Goal: Book appointment/travel/reservation

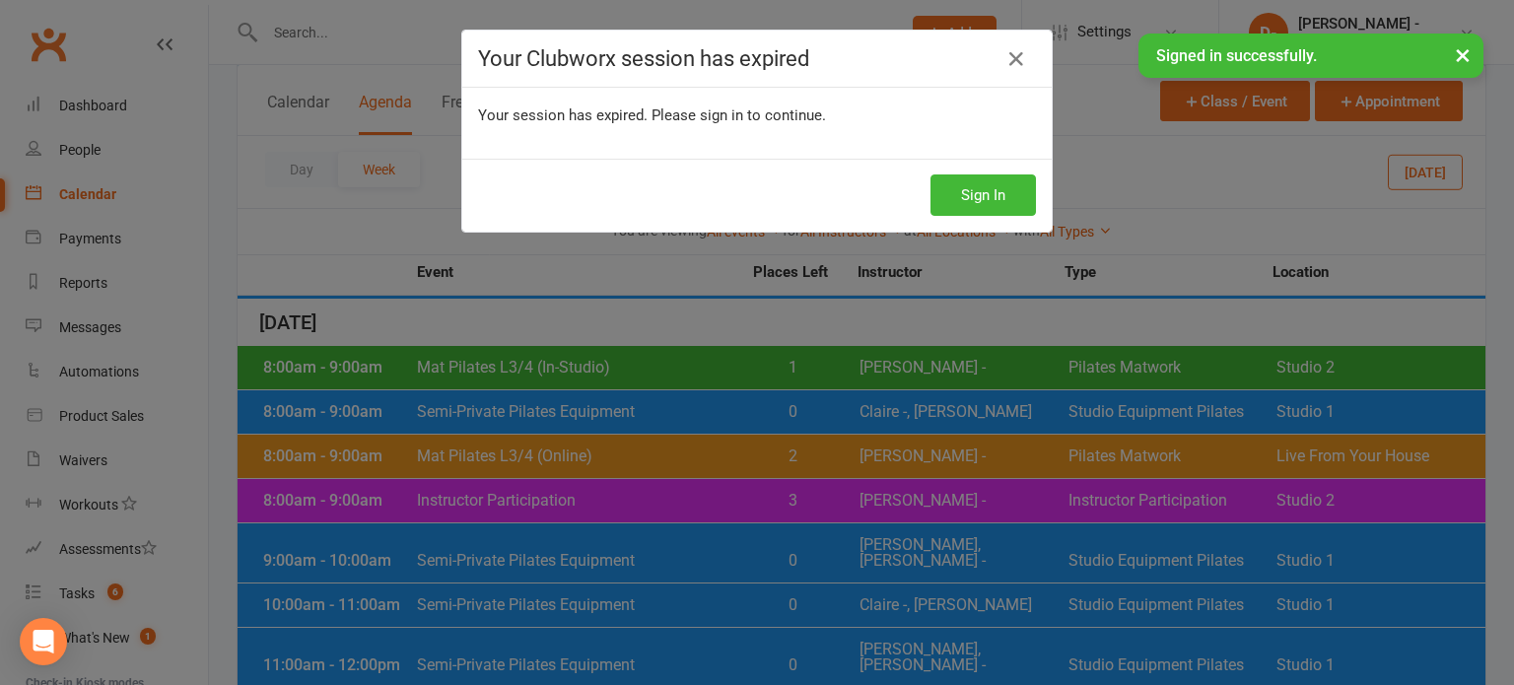
click at [987, 188] on div "Your Clubworx session has expired Your session has expired. Please sign in to c…" at bounding box center [757, 342] width 1514 height 685
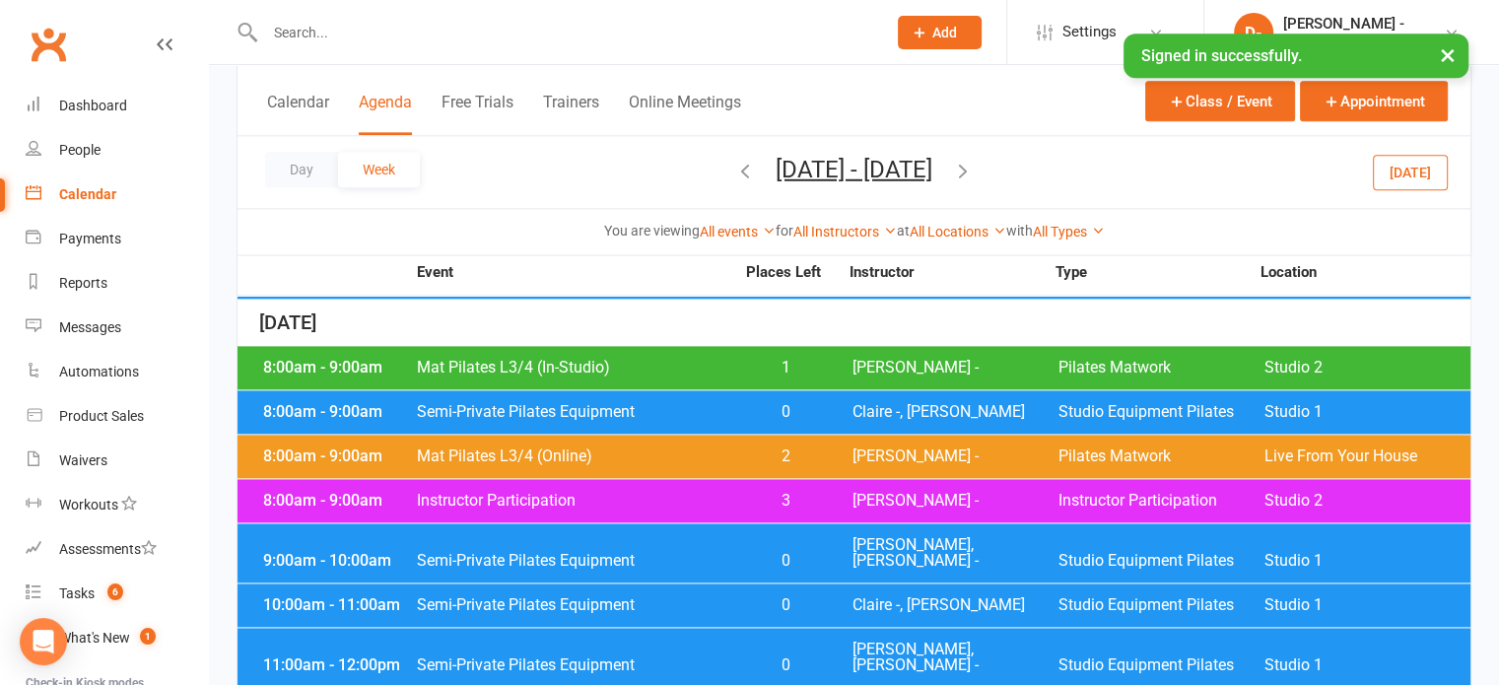
click at [734, 169] on icon "button" at bounding box center [745, 170] width 22 height 22
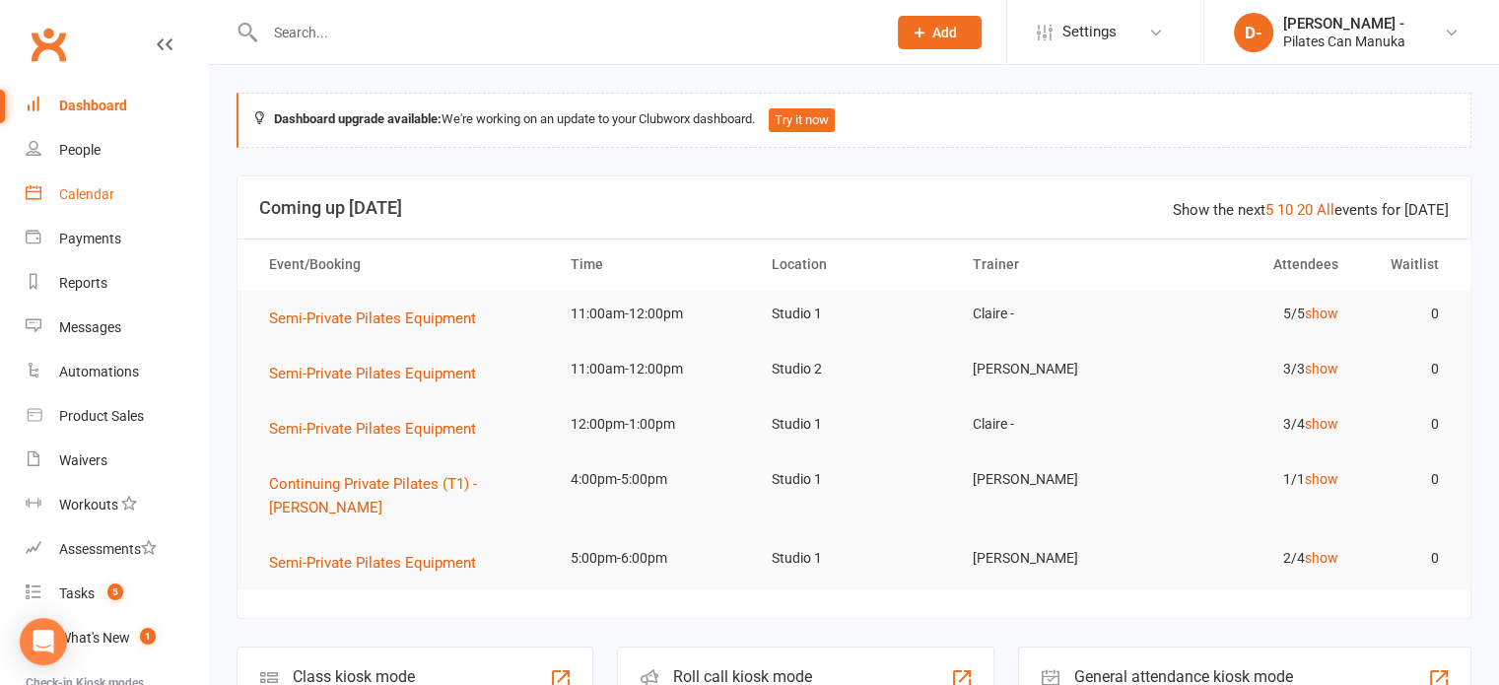
click at [95, 198] on div "Calendar" at bounding box center [86, 194] width 55 height 16
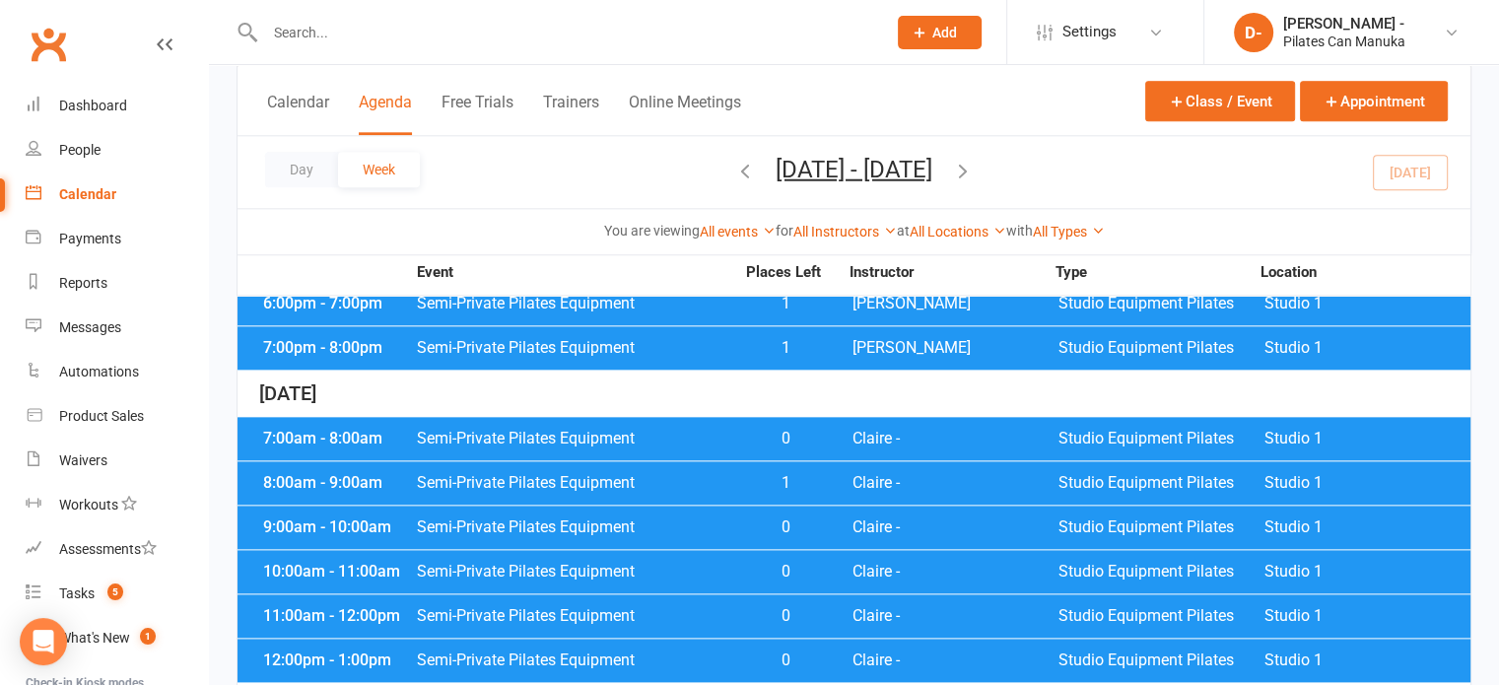
scroll to position [2266, 0]
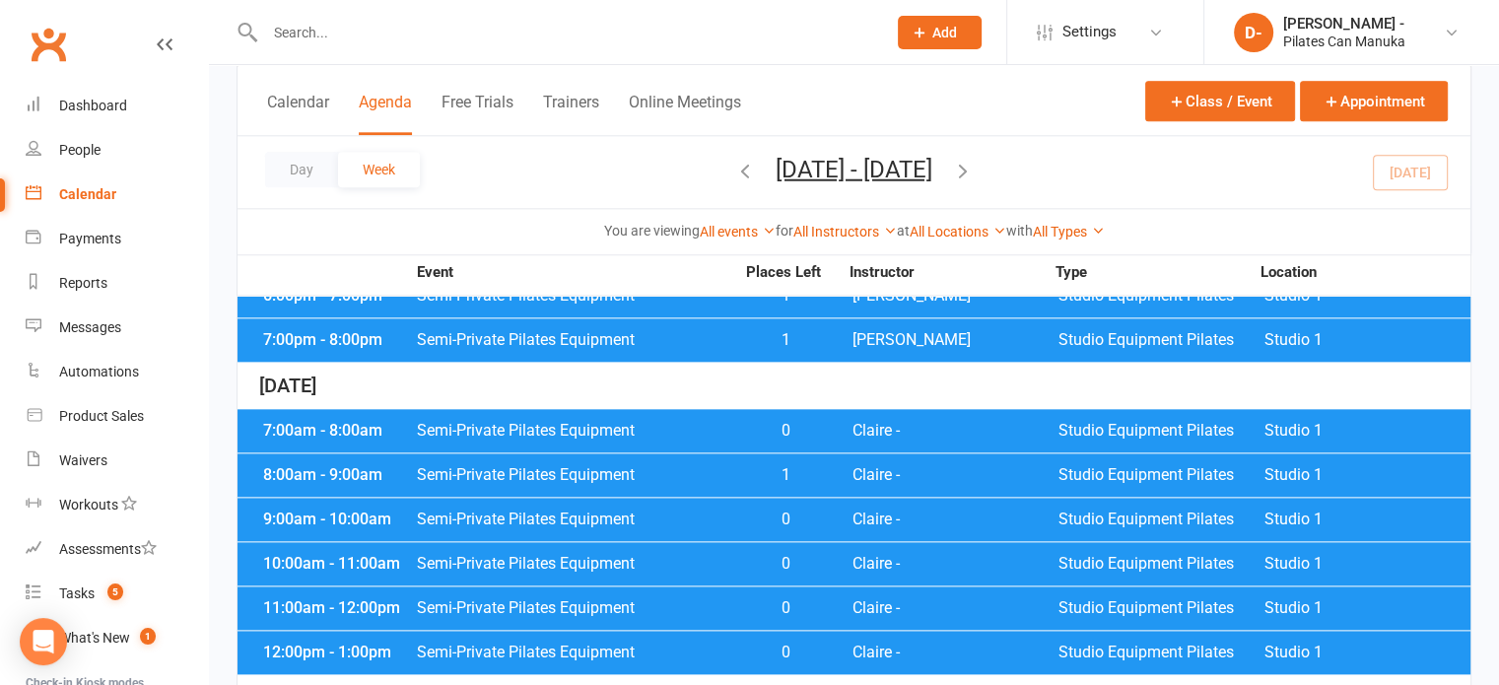
click at [572, 467] on span "Semi-Private Pilates Equipment" at bounding box center [575, 475] width 318 height 16
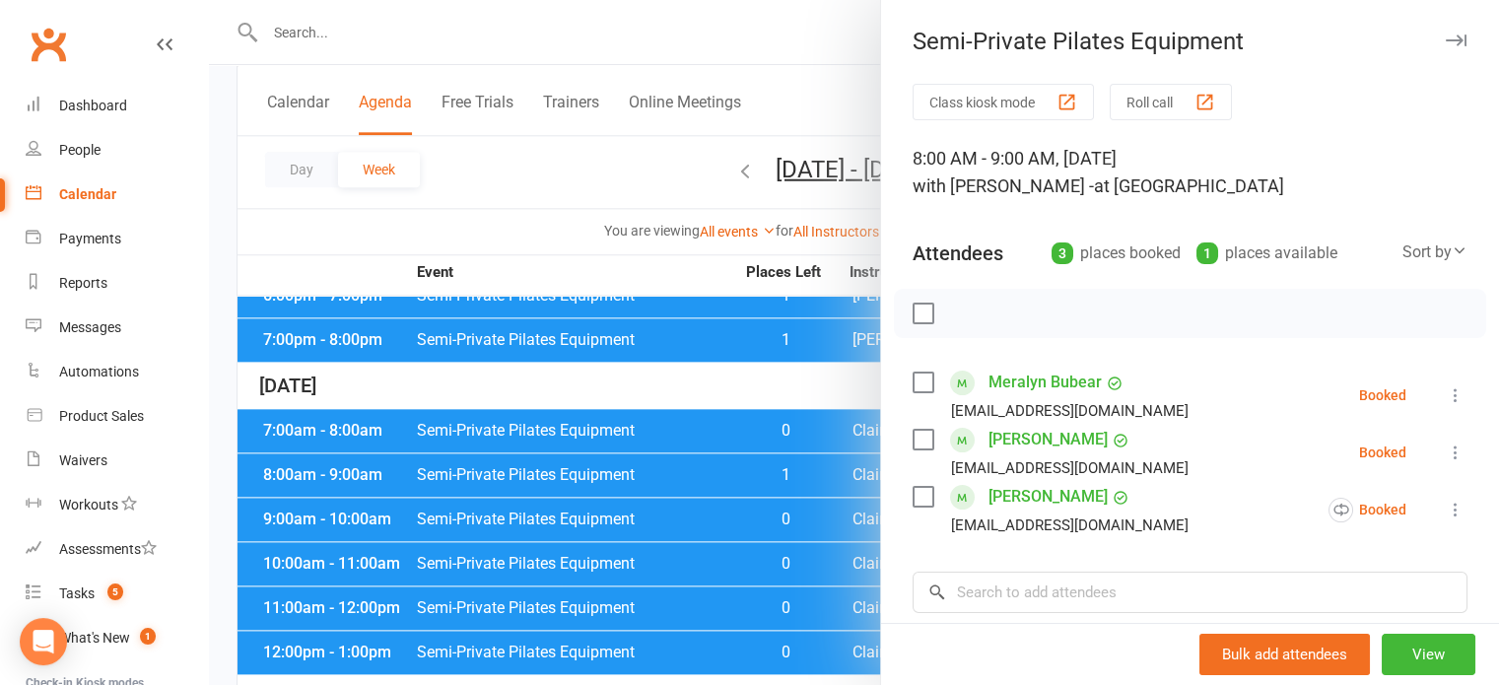
click at [544, 265] on div at bounding box center [854, 342] width 1290 height 685
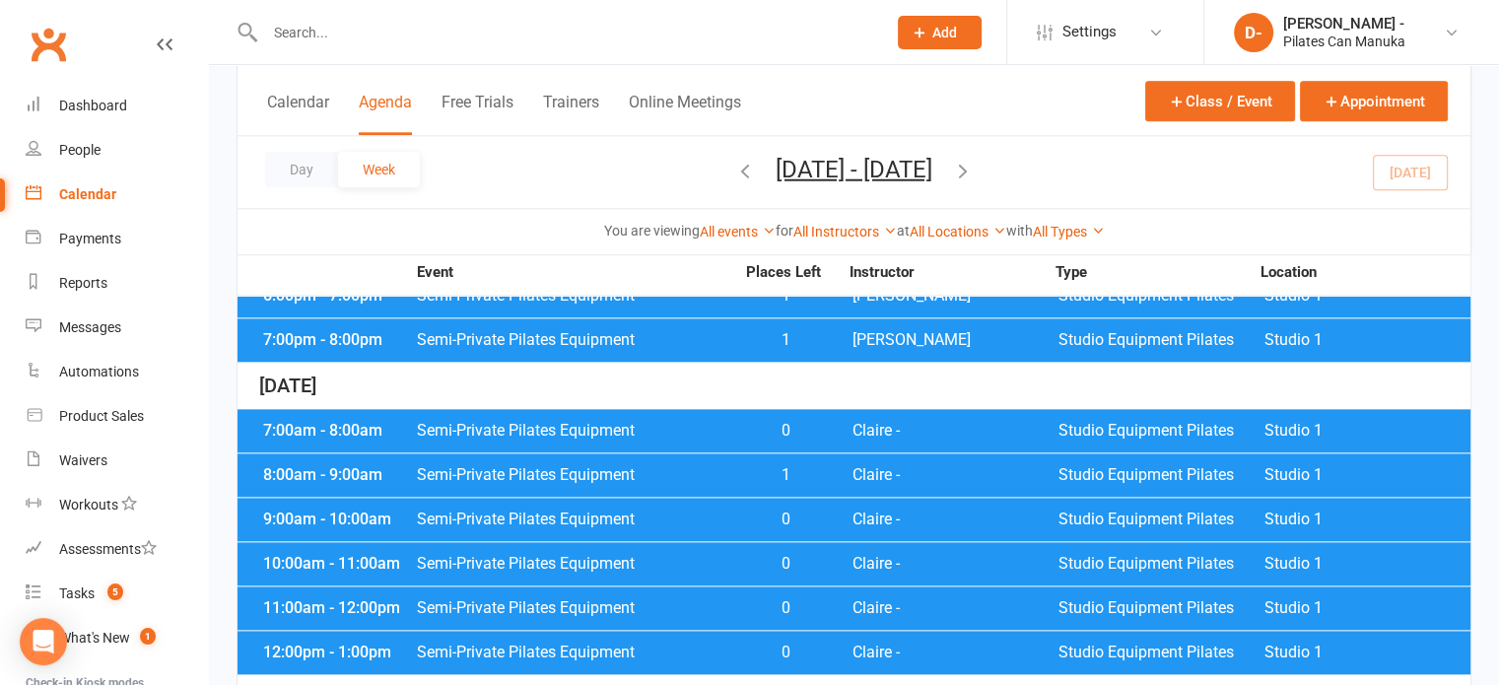
click at [663, 511] on span "Semi-Private Pilates Equipment" at bounding box center [575, 519] width 318 height 16
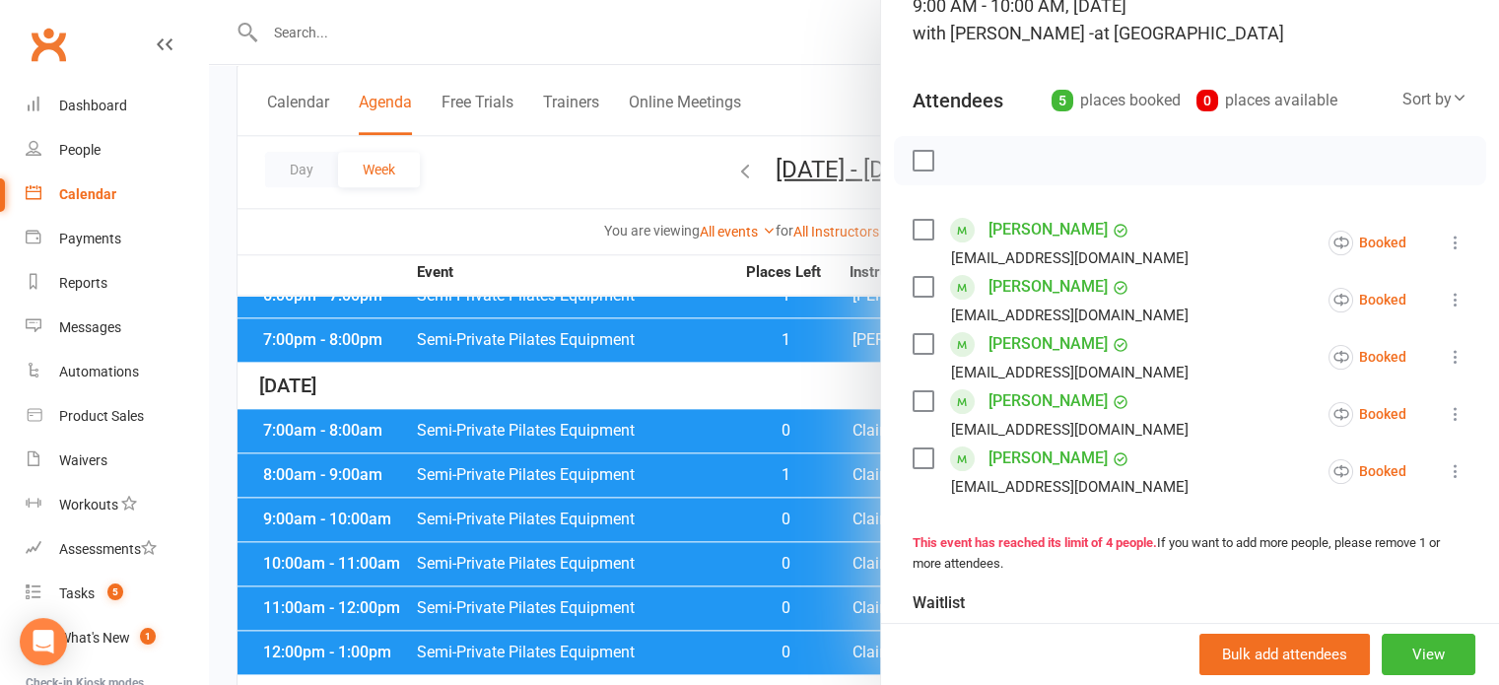
scroll to position [197, 0]
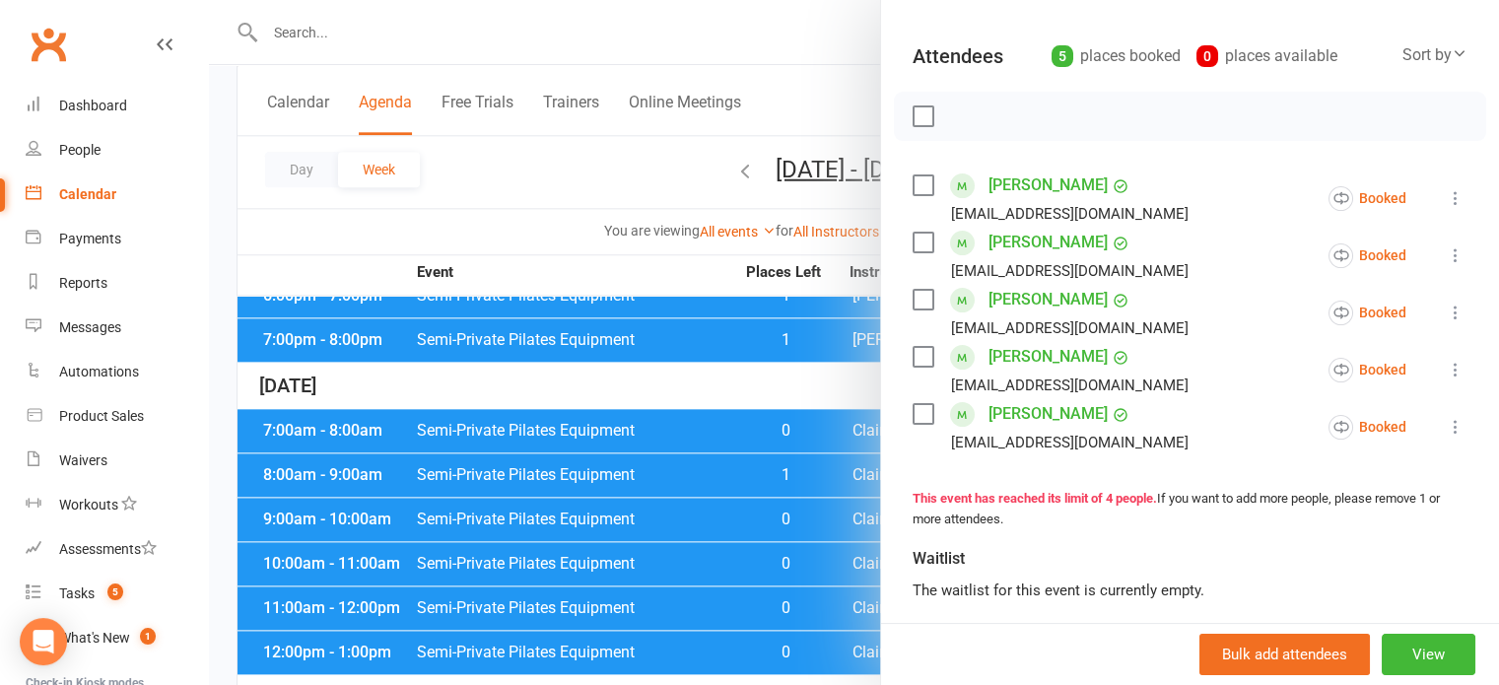
click at [649, 551] on div at bounding box center [854, 342] width 1290 height 685
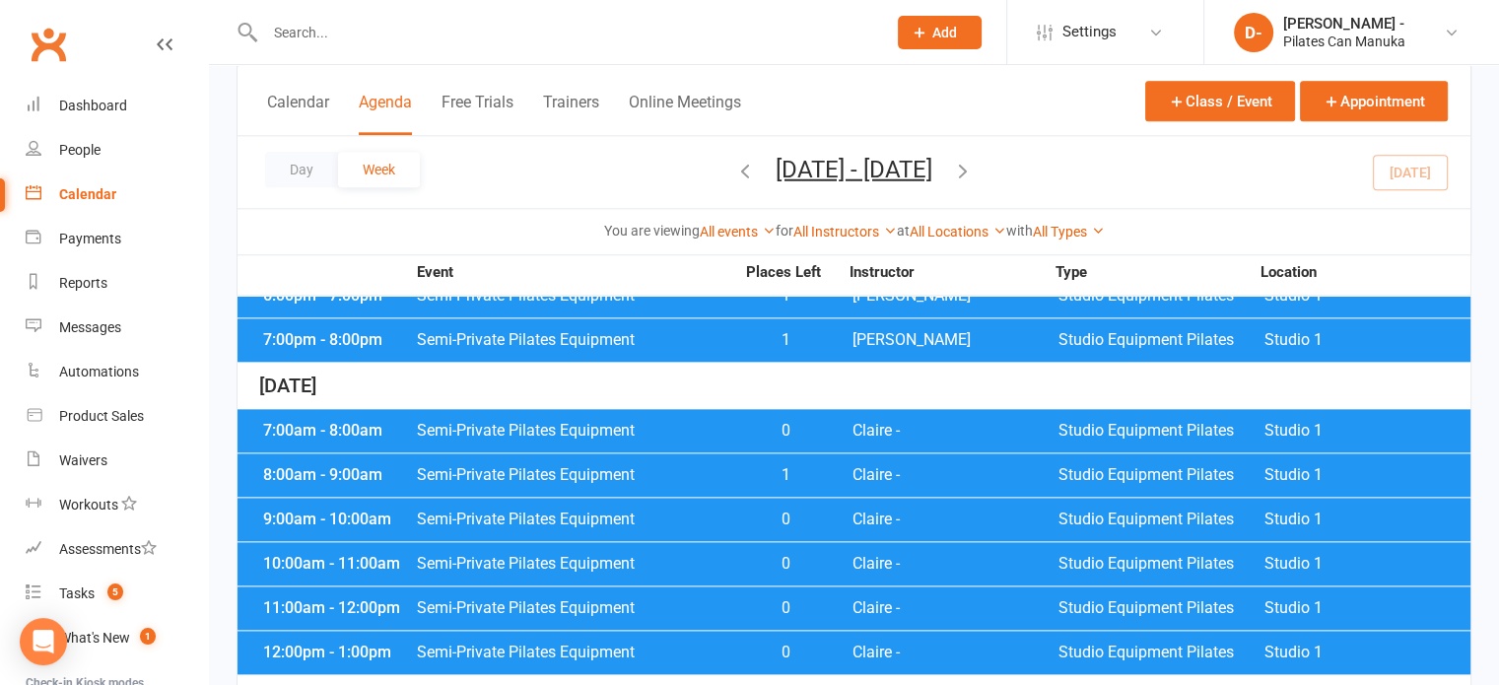
click at [649, 556] on span "Semi-Private Pilates Equipment" at bounding box center [575, 564] width 318 height 16
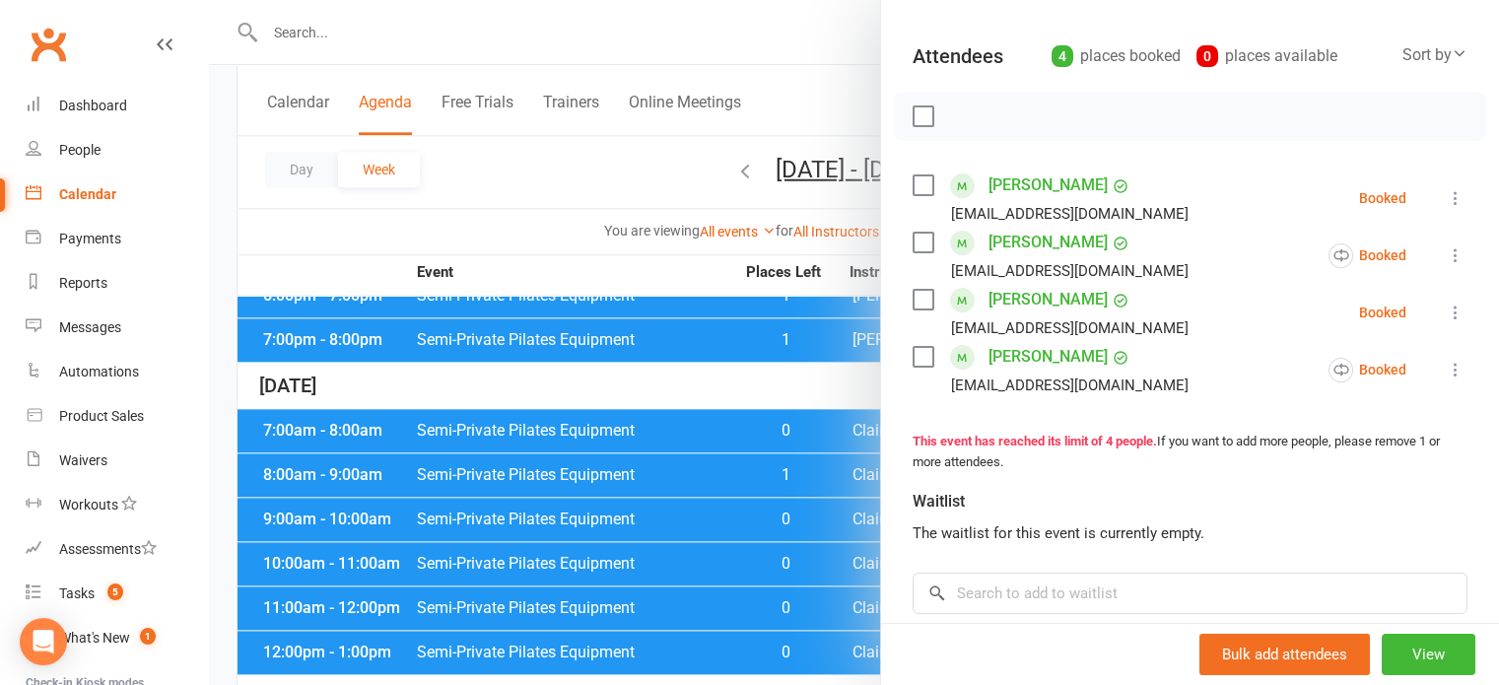
drag, startPoint x: 627, startPoint y: 371, endPoint x: 717, endPoint y: 485, distance: 145.1
click at [628, 371] on div at bounding box center [854, 342] width 1290 height 685
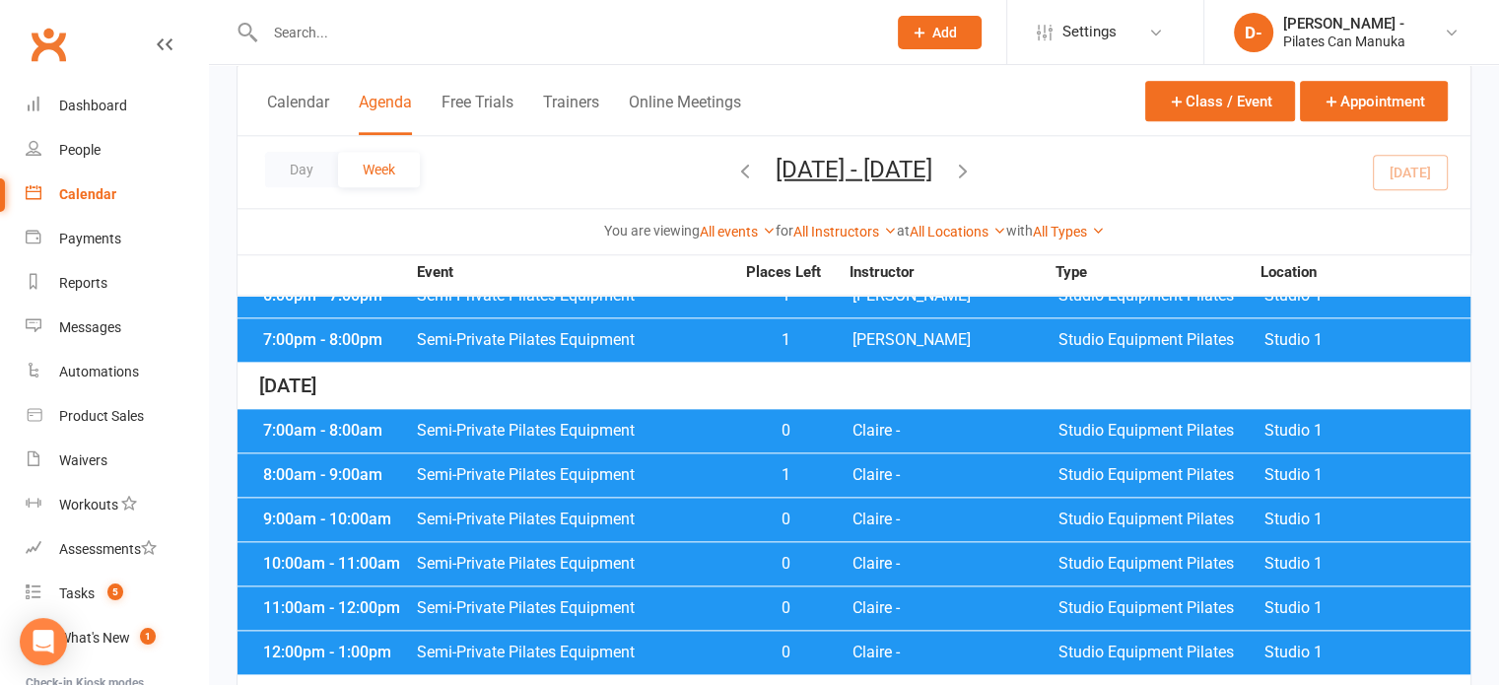
click at [728, 586] on div "11:00am - 12:00pm Semi-Private Pilates Equipment 0 Claire - Studio Equipment Pi…" at bounding box center [853, 607] width 1233 height 43
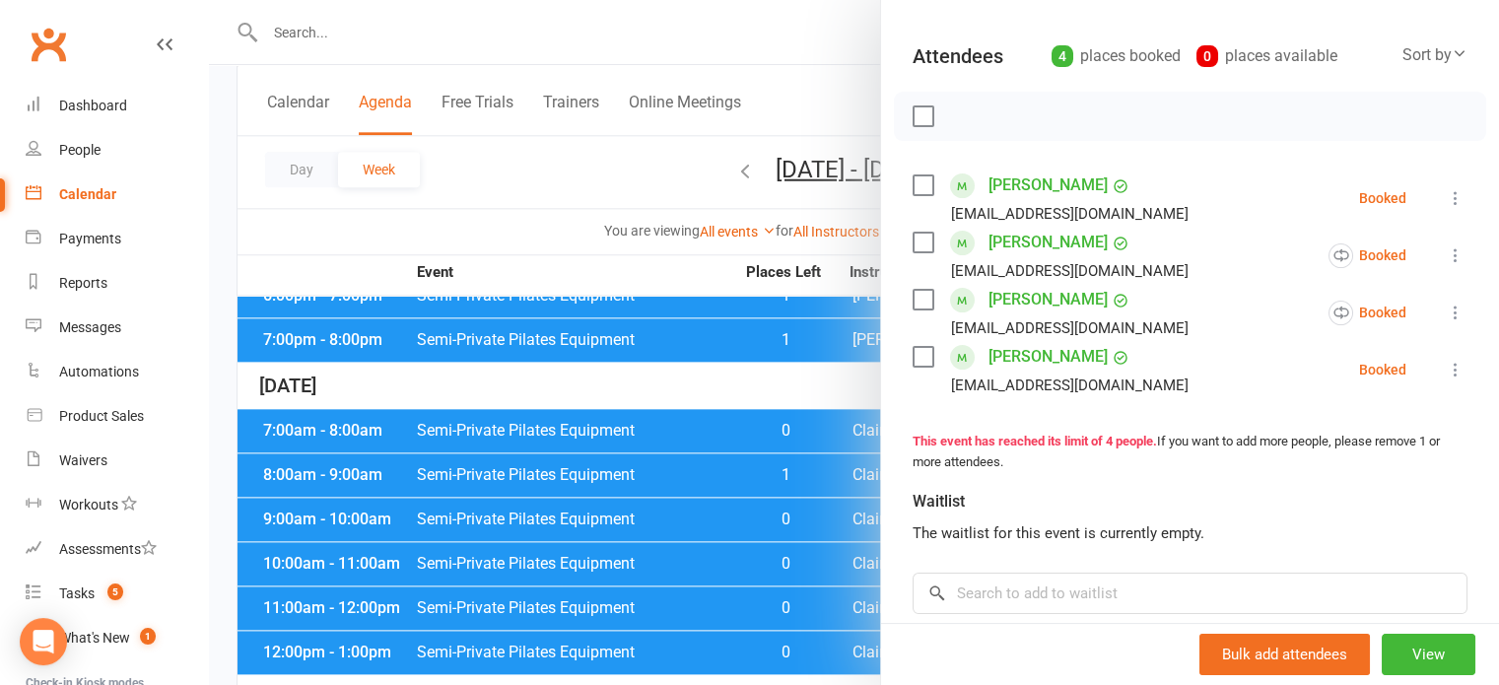
click at [569, 228] on div at bounding box center [854, 342] width 1290 height 685
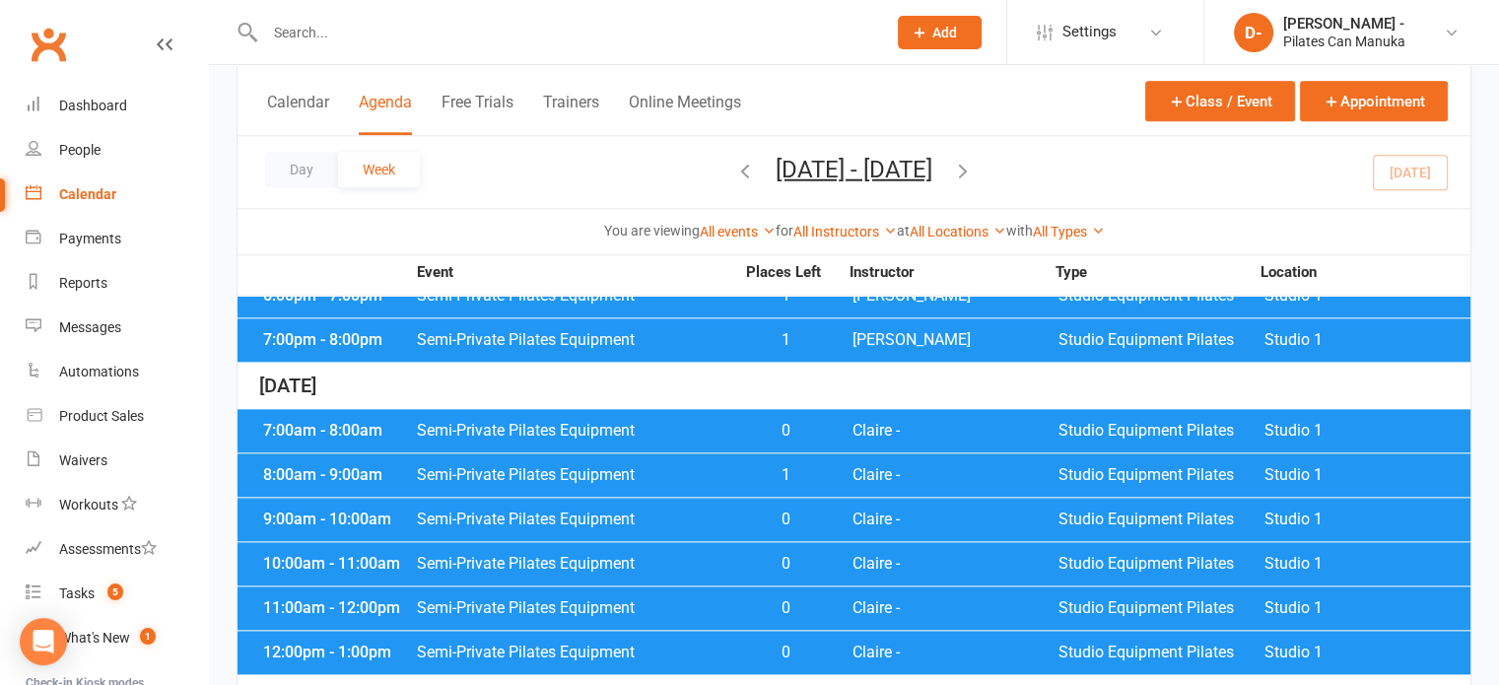
click at [709, 644] on span "Semi-Private Pilates Equipment" at bounding box center [575, 652] width 318 height 16
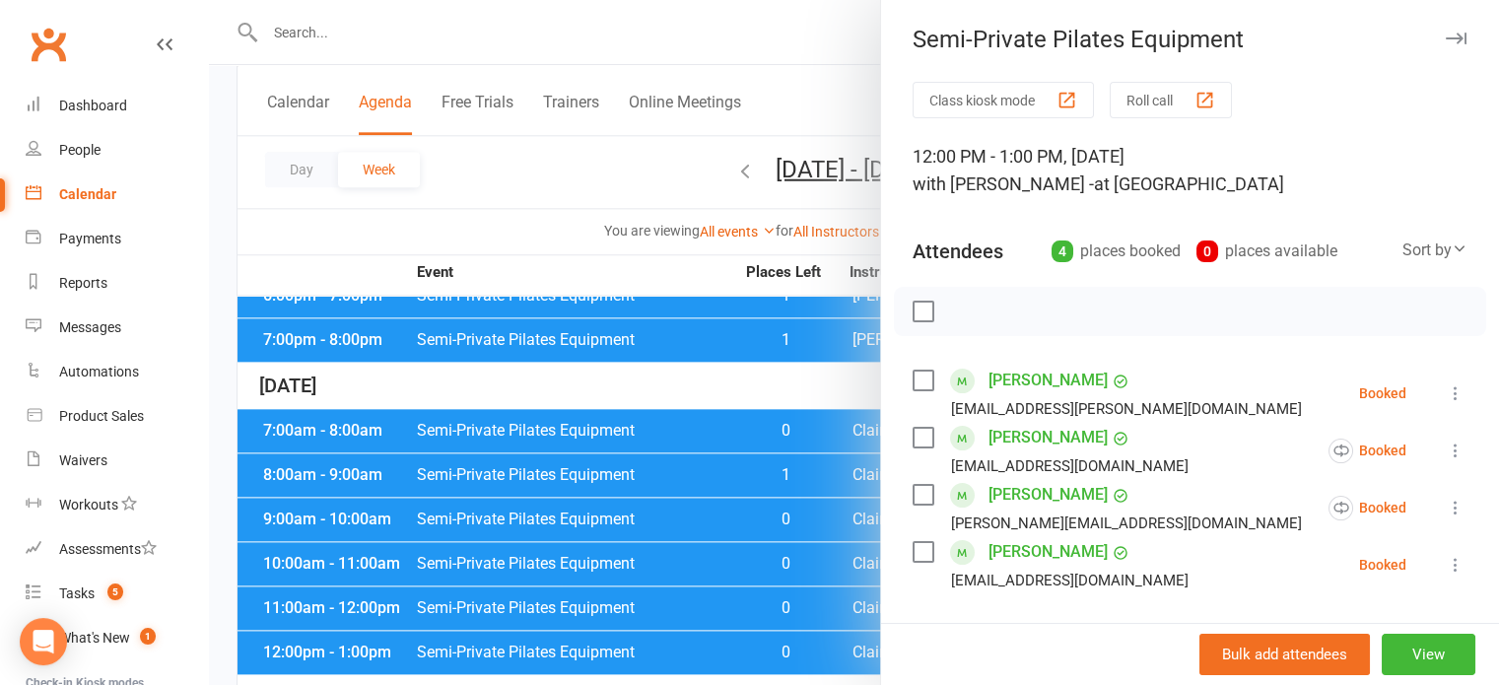
scroll to position [0, 0]
click at [515, 167] on div at bounding box center [854, 342] width 1290 height 685
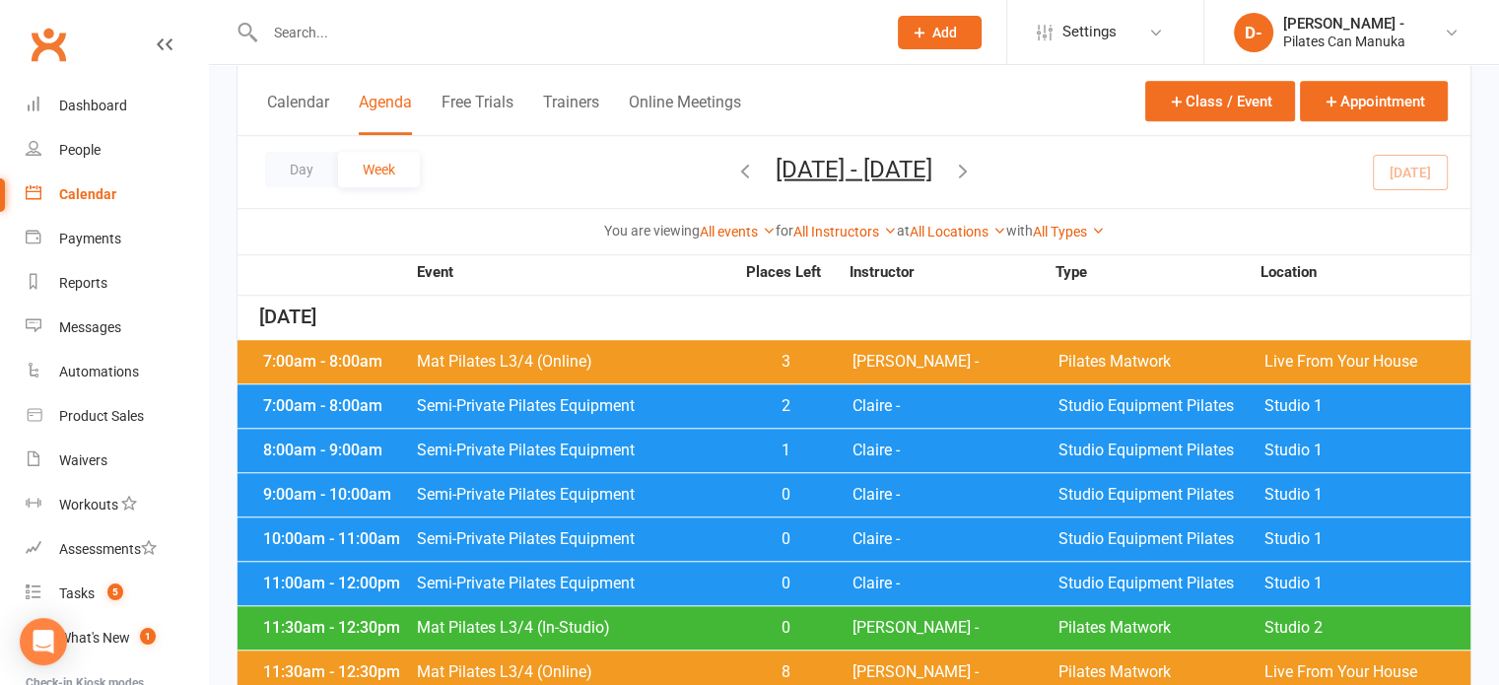
scroll to position [1577, 0]
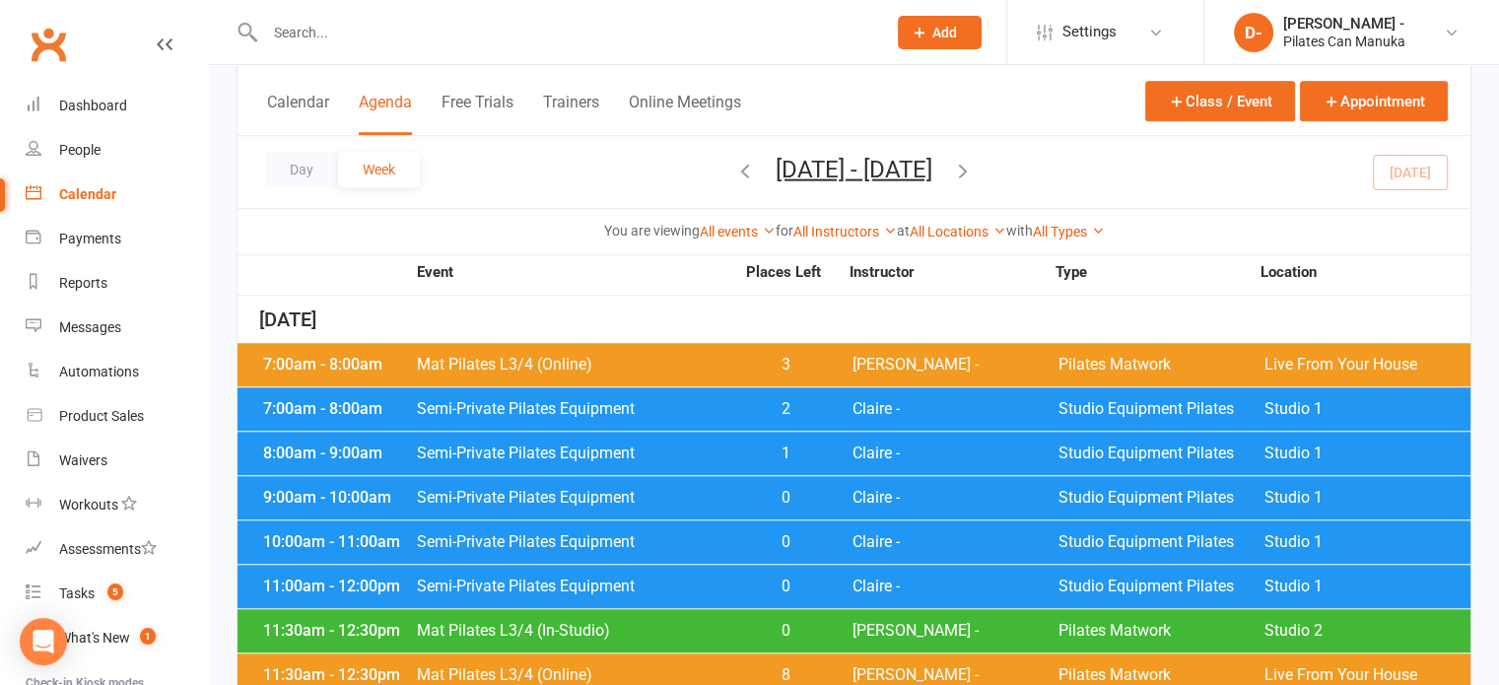
click at [729, 401] on span "Semi-Private Pilates Equipment" at bounding box center [575, 409] width 318 height 16
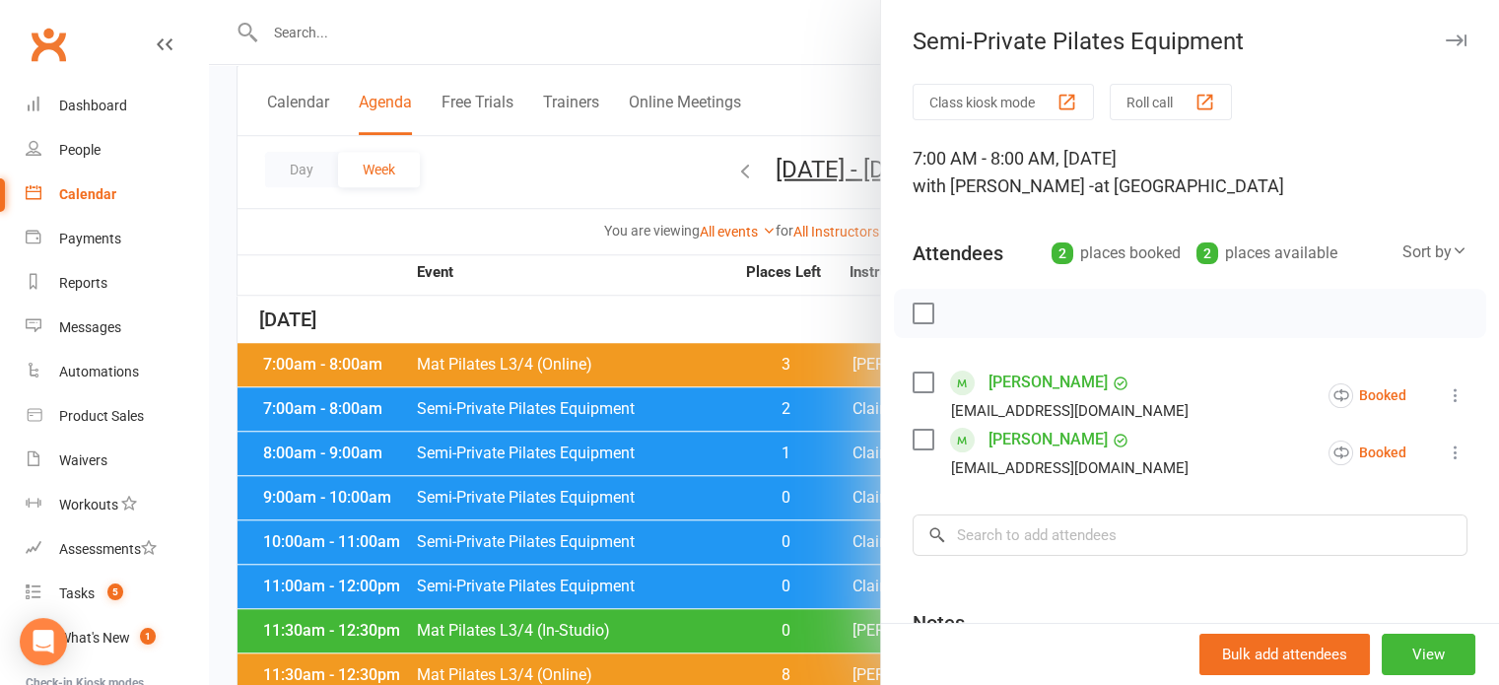
click at [617, 264] on div at bounding box center [854, 342] width 1290 height 685
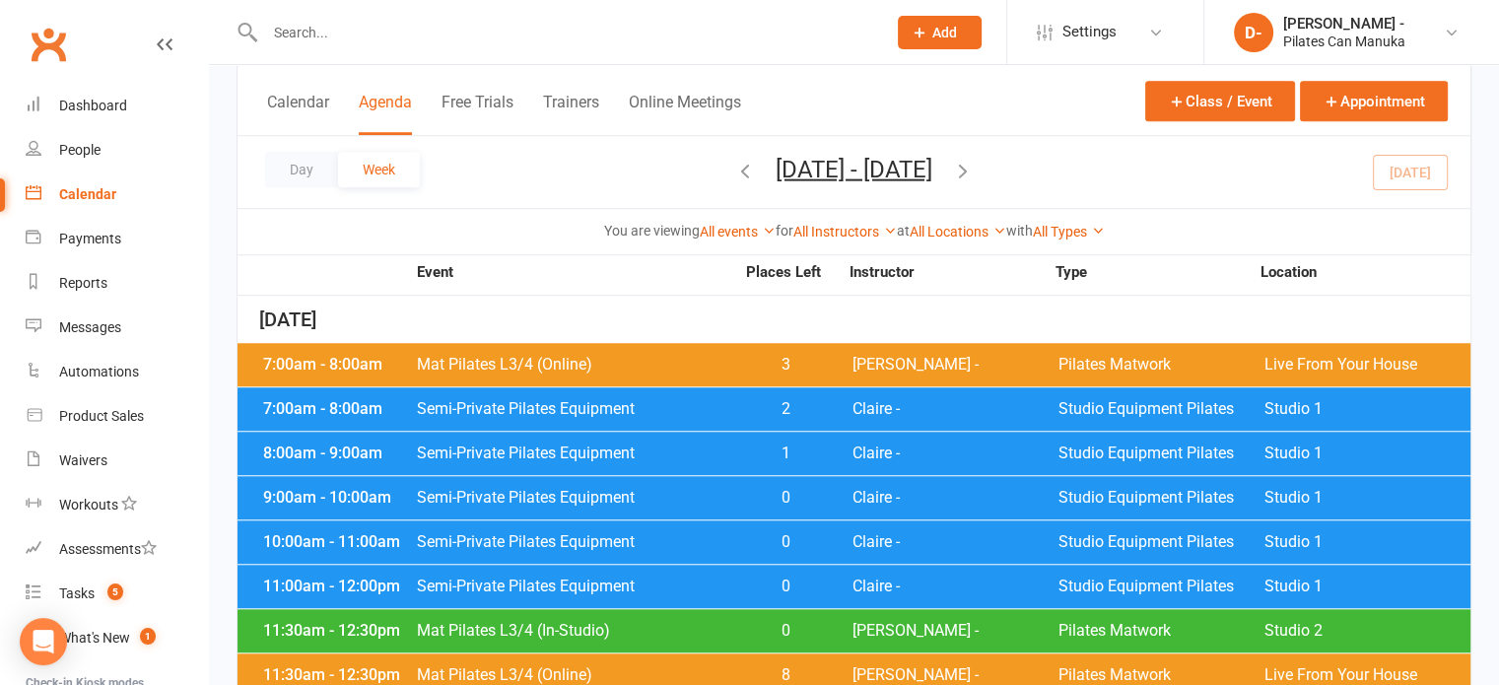
click at [708, 432] on div "8:00am - 9:00am Semi-Private Pilates Equipment 1 Claire - Studio Equipment Pila…" at bounding box center [853, 453] width 1233 height 43
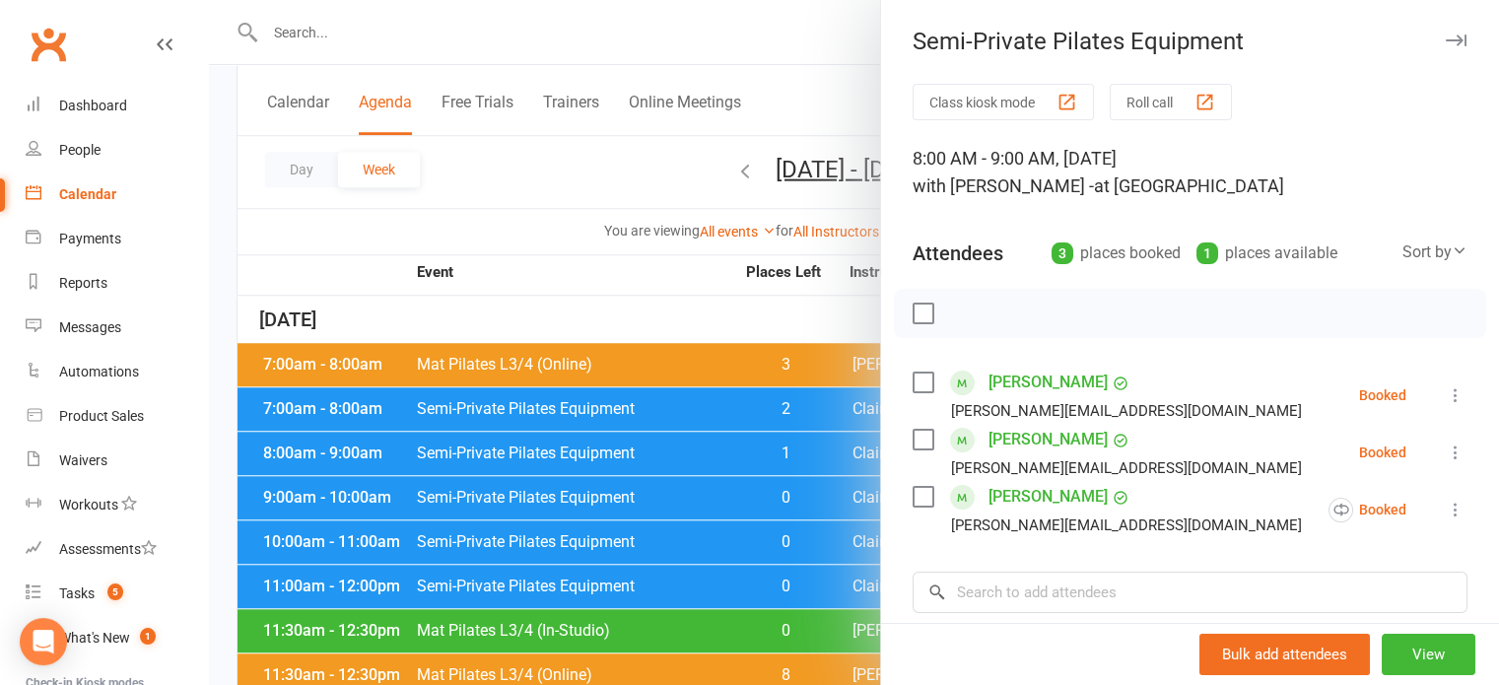
click at [744, 495] on div at bounding box center [854, 342] width 1290 height 685
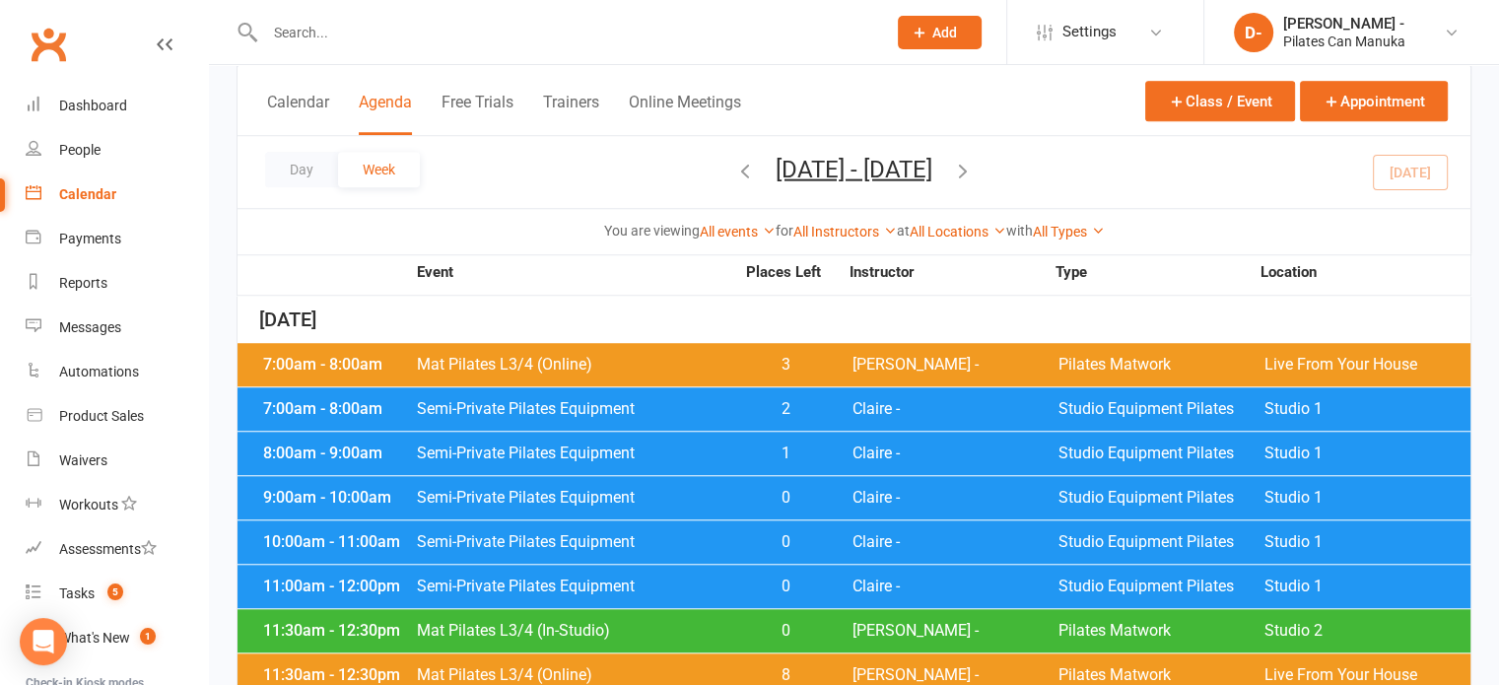
click at [743, 490] on span "0" at bounding box center [785, 498] width 103 height 16
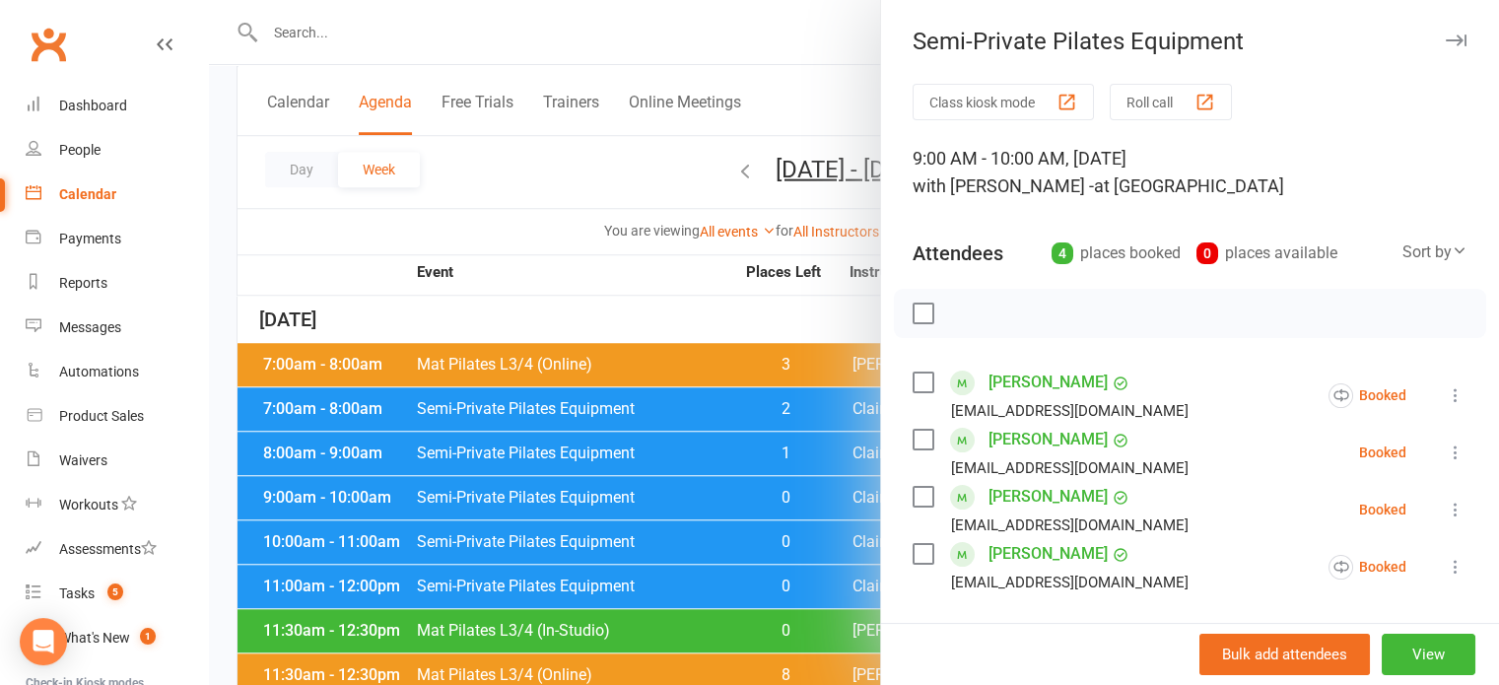
click at [732, 524] on div at bounding box center [854, 342] width 1290 height 685
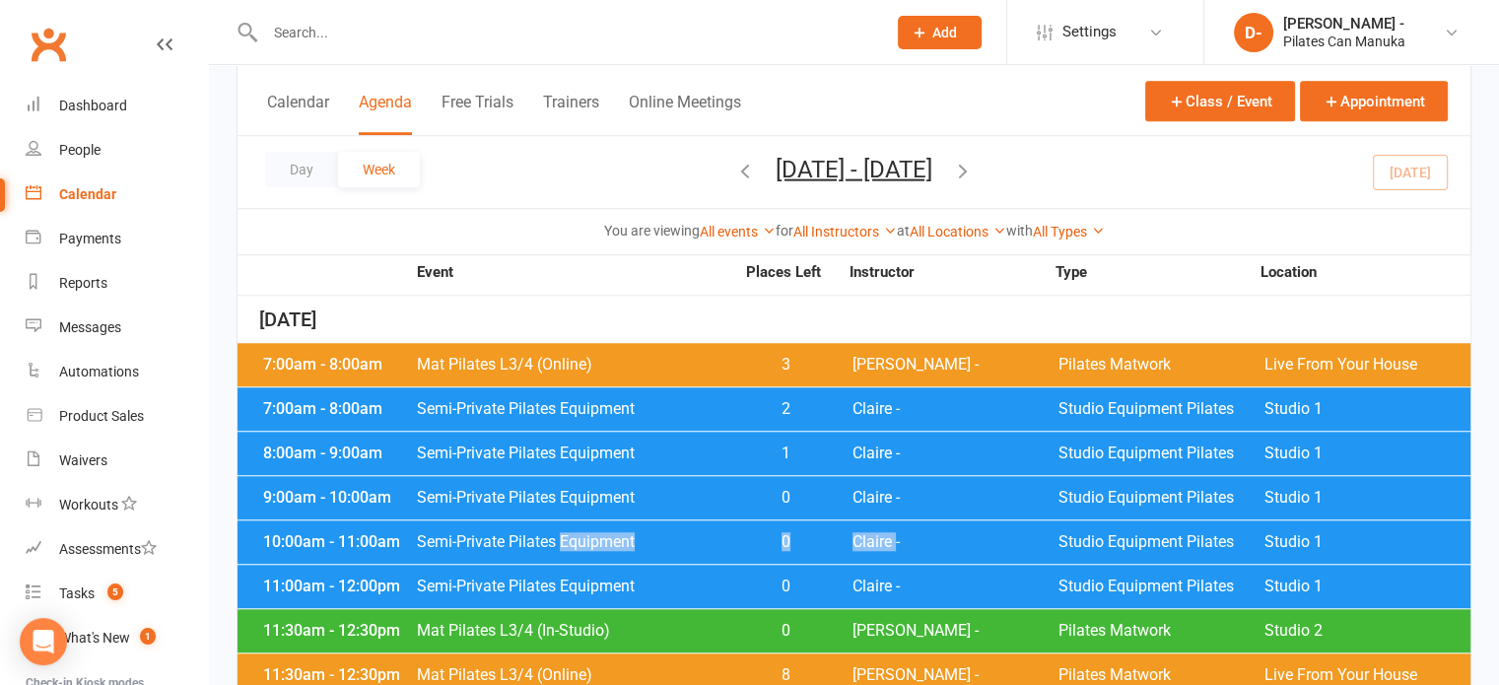
click at [730, 534] on span "Semi-Private Pilates Equipment" at bounding box center [575, 542] width 318 height 16
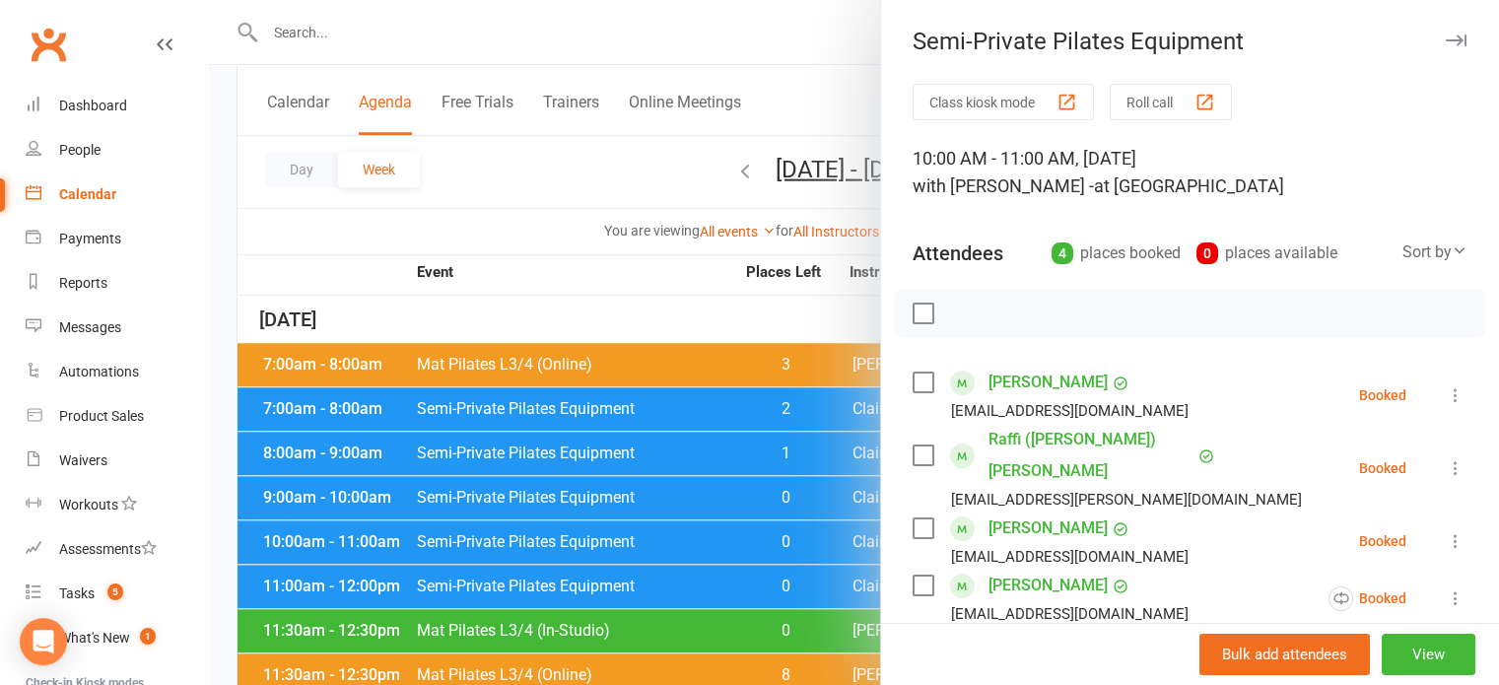
click at [718, 582] on div at bounding box center [854, 342] width 1290 height 685
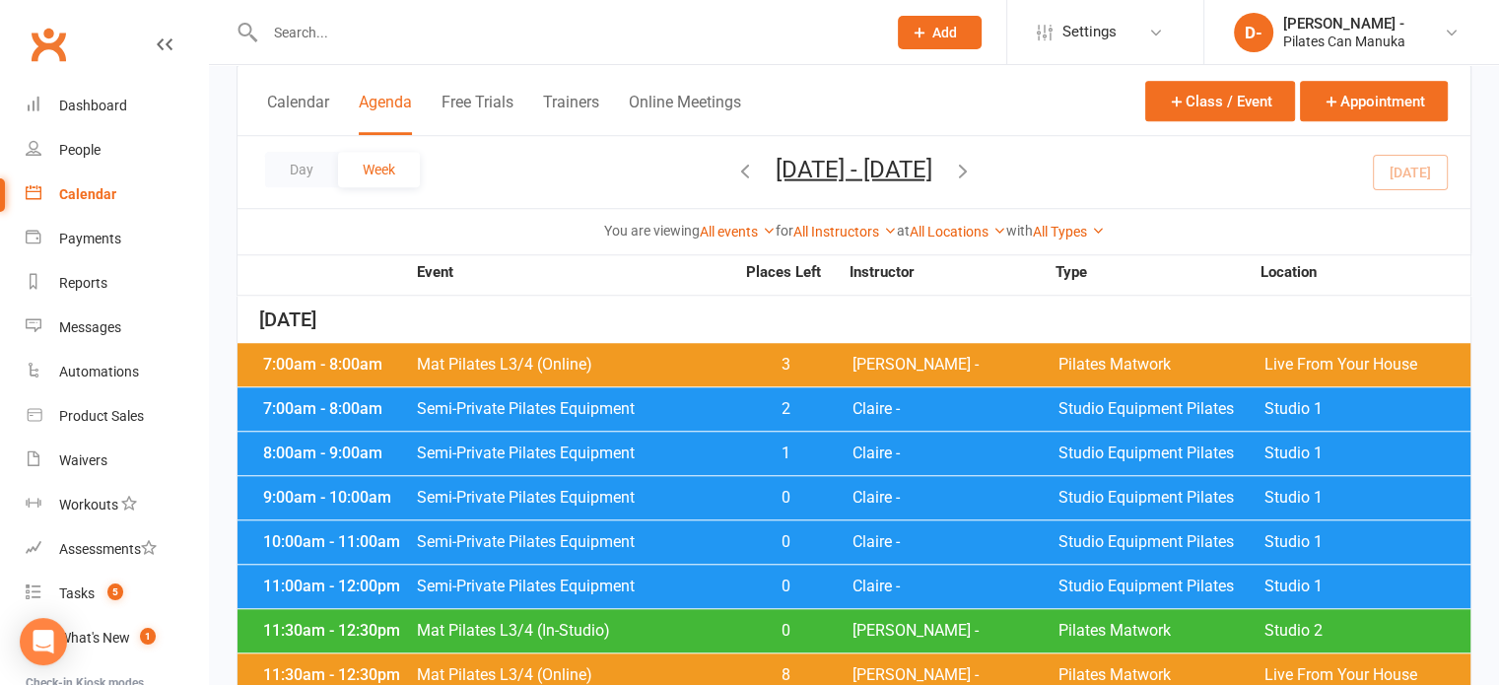
click at [718, 578] on span "Semi-Private Pilates Equipment" at bounding box center [575, 586] width 318 height 16
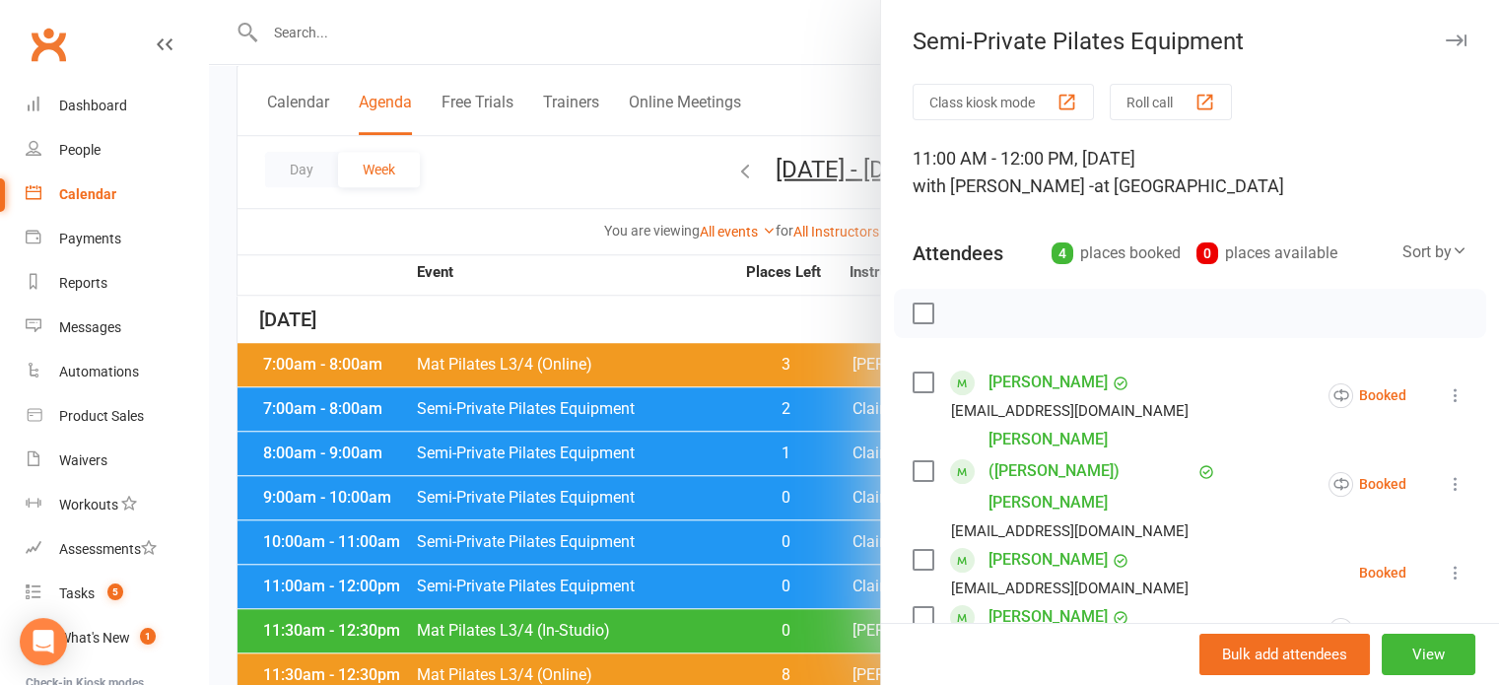
click at [587, 277] on div at bounding box center [854, 342] width 1290 height 685
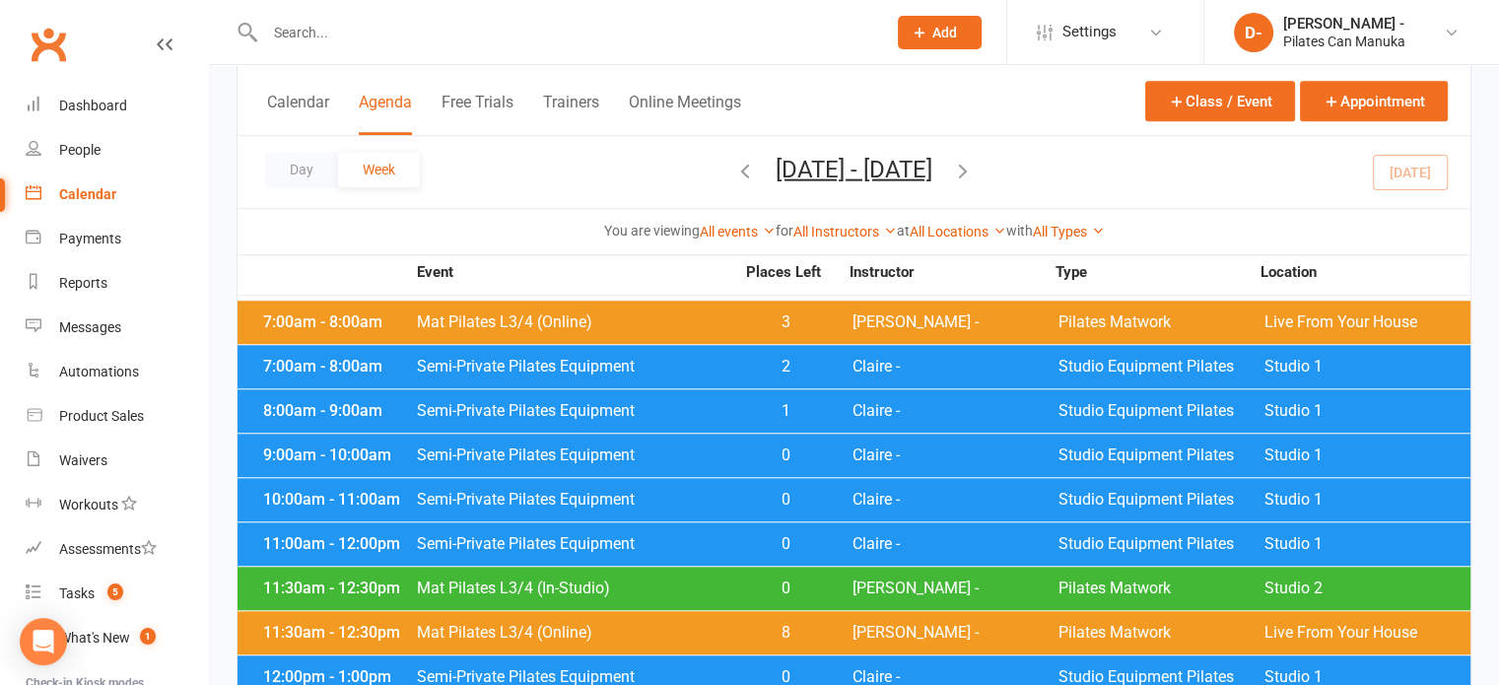
scroll to position [1675, 0]
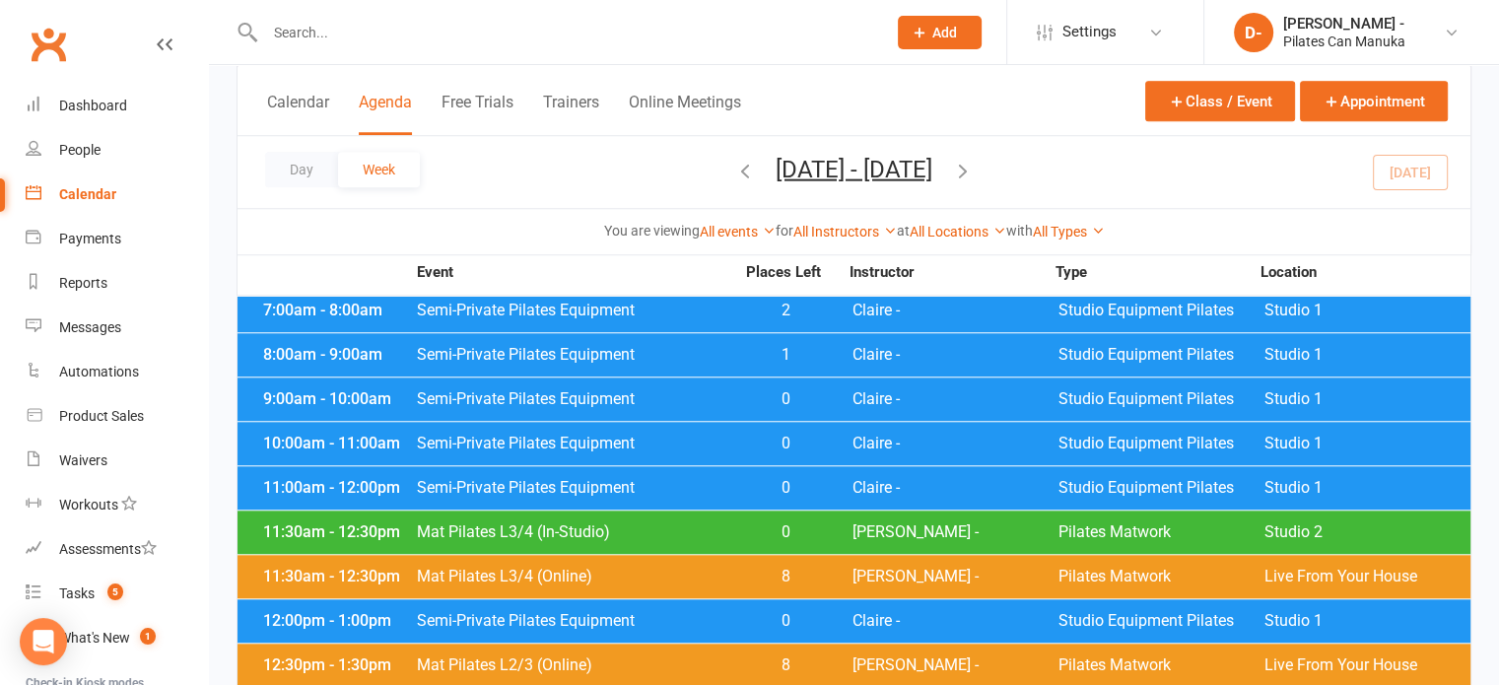
click at [698, 613] on span "Semi-Private Pilates Equipment" at bounding box center [575, 621] width 318 height 16
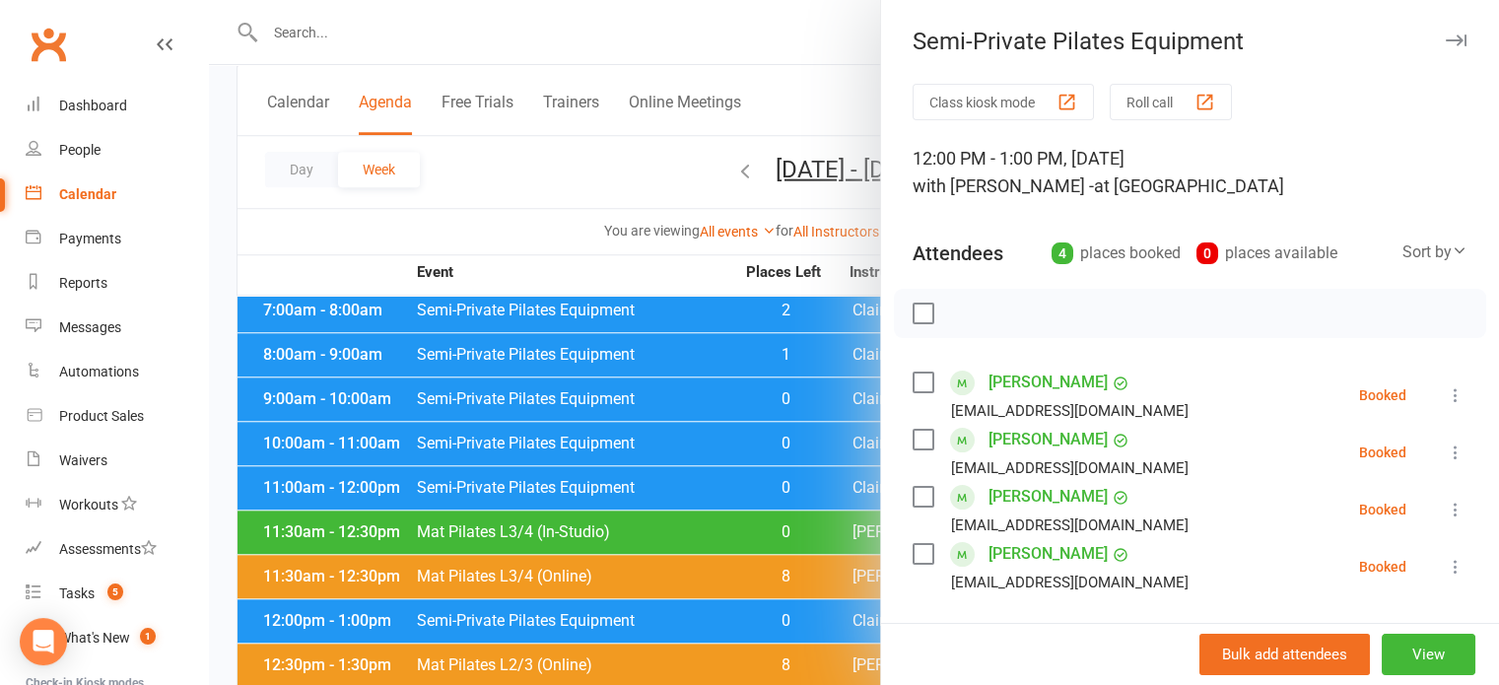
drag, startPoint x: 549, startPoint y: 157, endPoint x: 553, endPoint y: 377, distance: 220.8
click at [549, 156] on div at bounding box center [854, 342] width 1290 height 685
